Goal: Task Accomplishment & Management: Manage account settings

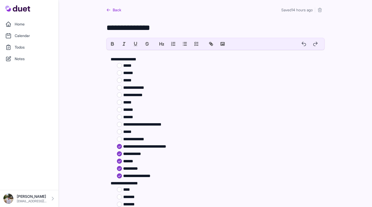
scroll to position [202, 0]
click at [123, 62] on span "To enrich screen reader interactions, please activate Accessibility in Grammarl…" at bounding box center [123, 62] width 0 height 0
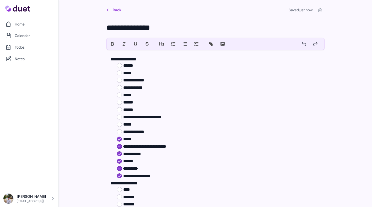
click at [123, 62] on span "To enrich screen reader interactions, please activate Accessibility in Grammarl…" at bounding box center [123, 62] width 0 height 0
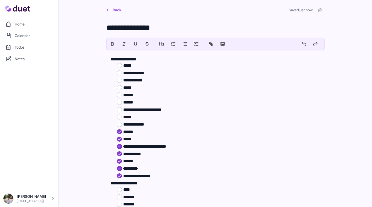
click at [123, 70] on span "To enrich screen reader interactions, please activate Accessibility in Grammarl…" at bounding box center [123, 70] width 0 height 0
click at [123, 92] on span "To enrich screen reader interactions, please activate Accessibility in Grammarl…" at bounding box center [123, 92] width 0 height 0
click at [123, 99] on span "To enrich screen reader interactions, please activate Accessibility in Grammarl…" at bounding box center [123, 99] width 0 height 0
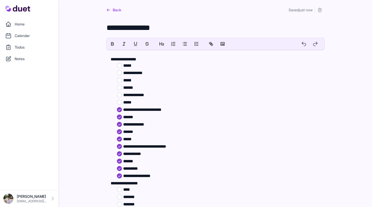
click at [123, 99] on span "To enrich screen reader interactions, please activate Accessibility in Grammarl…" at bounding box center [123, 99] width 0 height 0
click at [123, 92] on span "To enrich screen reader interactions, please activate Accessibility in Grammarl…" at bounding box center [123, 92] width 0 height 0
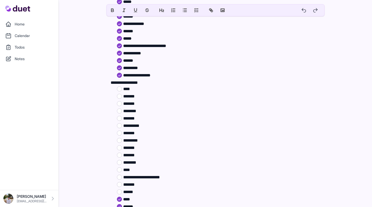
scroll to position [119, 0]
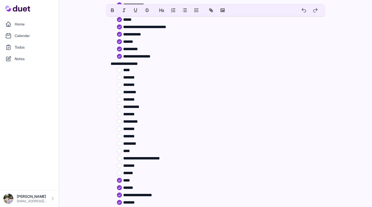
click at [123, 74] on span "To enrich screen reader interactions, please activate Accessibility in Grammarl…" at bounding box center [123, 74] width 0 height 0
click at [123, 67] on span "To enrich screen reader interactions, please activate Accessibility in Grammarl…" at bounding box center [123, 67] width 0 height 0
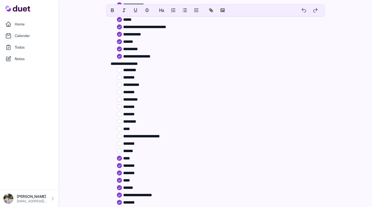
click at [123, 67] on span "To enrich screen reader interactions, please activate Accessibility in Grammarl…" at bounding box center [123, 67] width 0 height 0
click at [123, 74] on span "To enrich screen reader interactions, please activate Accessibility in Grammarl…" at bounding box center [123, 74] width 0 height 0
click at [123, 82] on span "To enrich screen reader interactions, please activate Accessibility in Grammarl…" at bounding box center [123, 82] width 0 height 0
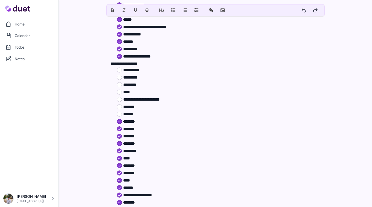
click at [123, 89] on span "To enrich screen reader interactions, please activate Accessibility in Grammarl…" at bounding box center [123, 89] width 0 height 0
click at [119, 96] on li "*******" at bounding box center [218, 99] width 203 height 6
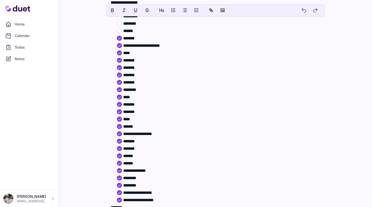
scroll to position [155, 0]
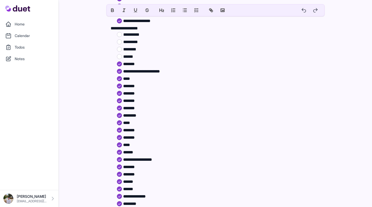
click at [123, 53] on span "To enrich screen reader interactions, please activate Accessibility in Grammarl…" at bounding box center [123, 53] width 0 height 0
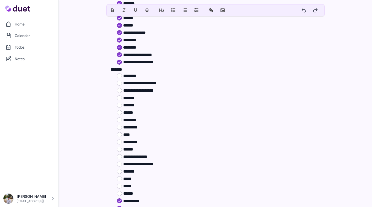
scroll to position [319, 0]
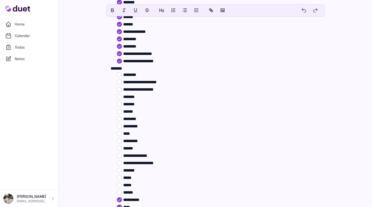
click at [123, 94] on span "To enrich screen reader interactions, please activate Accessibility in Grammarl…" at bounding box center [123, 94] width 0 height 0
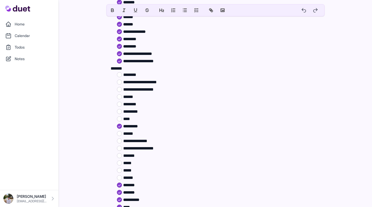
click at [123, 123] on span "To enrich screen reader interactions, please activate Accessibility in Grammarl…" at bounding box center [123, 123] width 0 height 0
click at [123, 145] on span "To enrich screen reader interactions, please activate Accessibility in Grammarl…" at bounding box center [123, 145] width 0 height 0
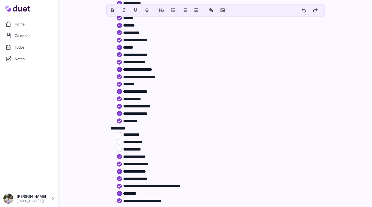
scroll to position [613, 0]
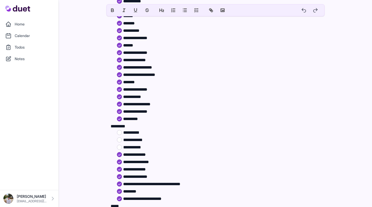
click at [123, 129] on span "To enrich screen reader interactions, please activate Accessibility in Grammarl…" at bounding box center [123, 129] width 0 height 0
click at [123, 137] on span "To enrich screen reader interactions, please activate Accessibility in Grammarl…" at bounding box center [123, 137] width 0 height 0
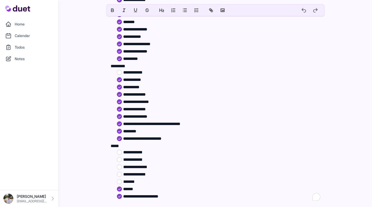
scroll to position [670, 0]
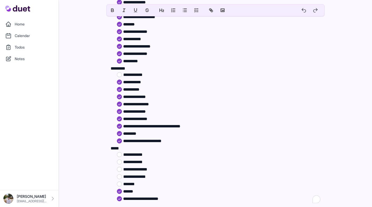
click at [123, 72] on span "To enrich screen reader interactions, please activate Accessibility in Grammarl…" at bounding box center [123, 72] width 0 height 0
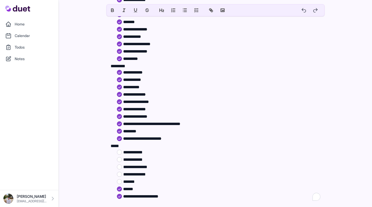
click at [123, 149] on span "To enrich screen reader interactions, please activate Accessibility in Grammarl…" at bounding box center [123, 149] width 0 height 0
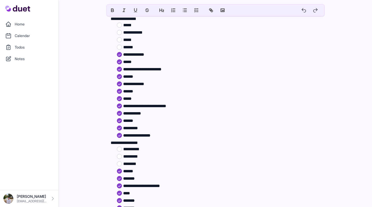
scroll to position [0, 0]
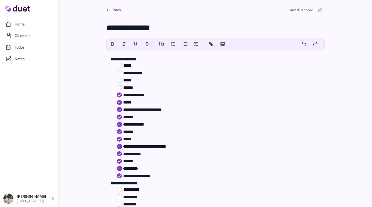
click at [114, 12] on link "Back" at bounding box center [113, 9] width 15 height 9
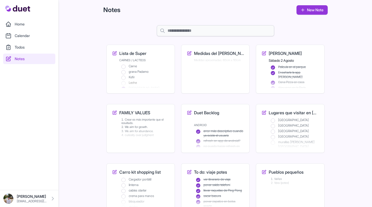
click at [152, 137] on div "Edit FAMILY VALUES" at bounding box center [144, 133] width 50 height 13
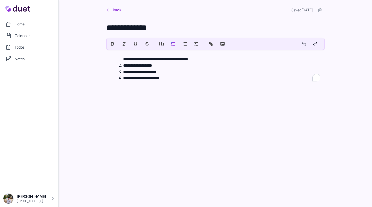
click at [115, 12] on link "Back" at bounding box center [113, 9] width 15 height 9
